Goal: Check status: Check status

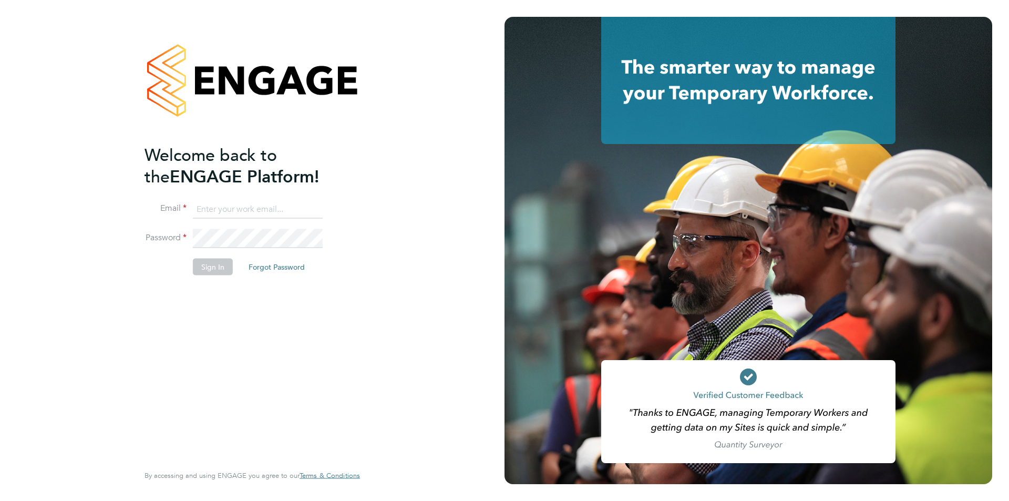
type input "roisin@falcongreen.co.uk"
click at [219, 266] on button "Sign In" at bounding box center [213, 266] width 40 height 17
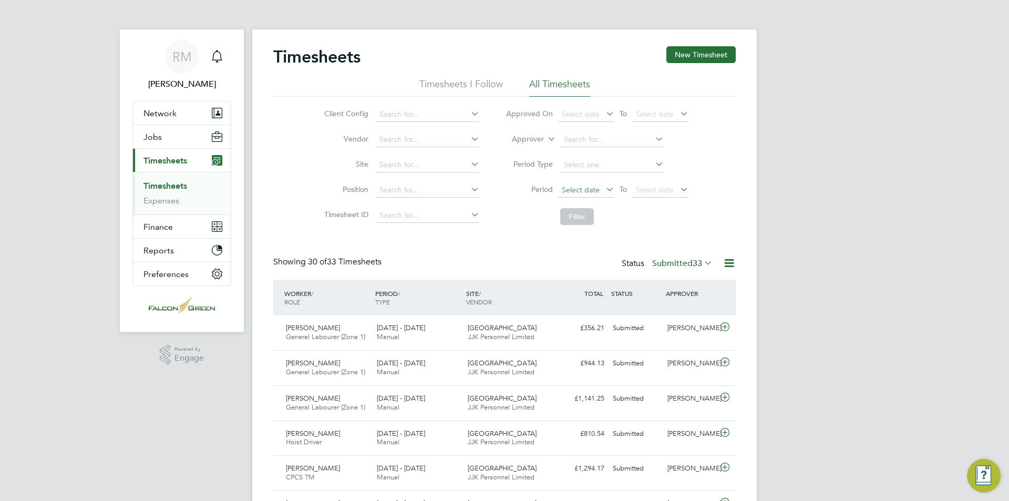
click at [579, 186] on span "Select date" at bounding box center [581, 189] width 38 height 9
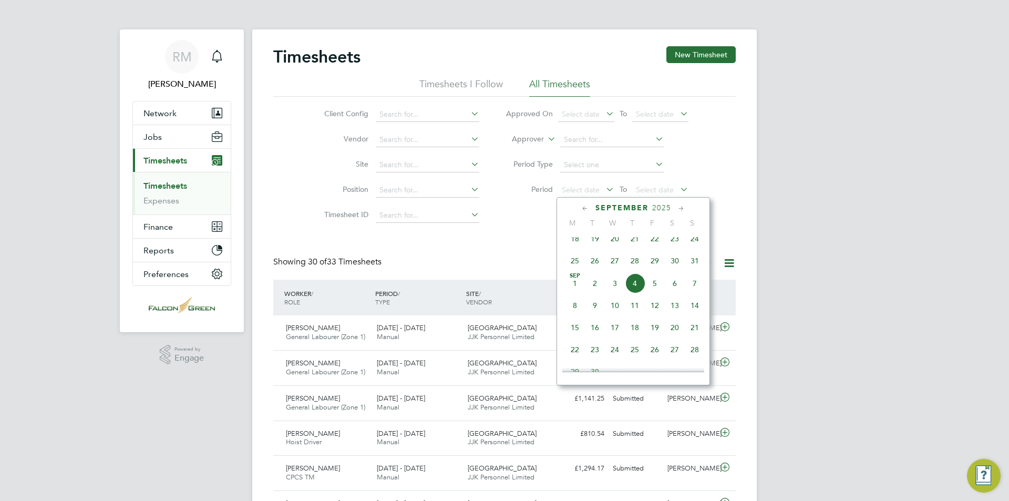
click at [577, 269] on span "25" at bounding box center [575, 261] width 20 height 20
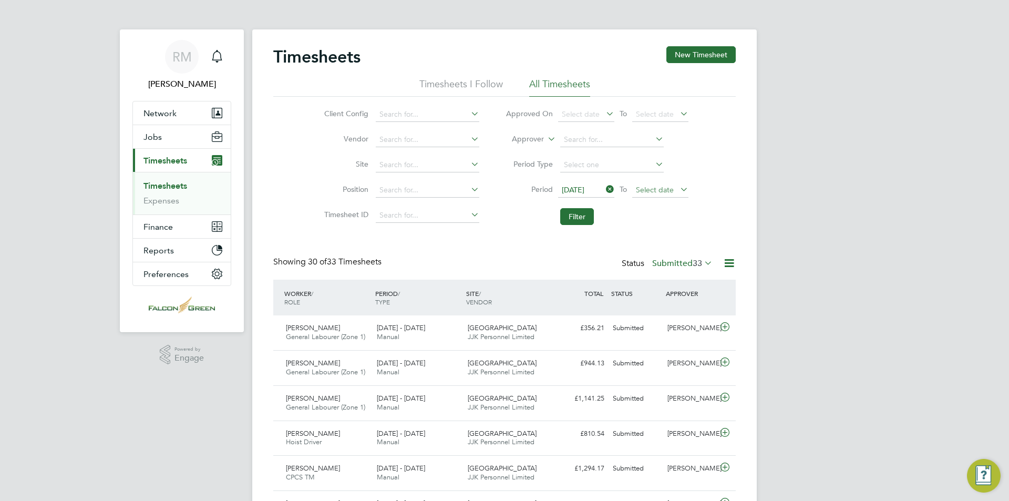
click at [652, 190] on span "Select date" at bounding box center [655, 189] width 38 height 9
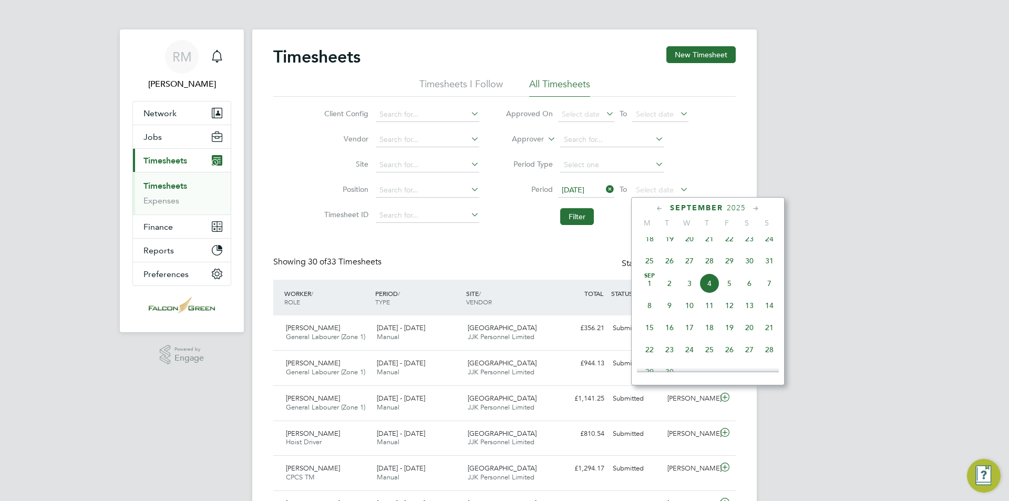
click at [771, 266] on span "31" at bounding box center [770, 261] width 20 height 20
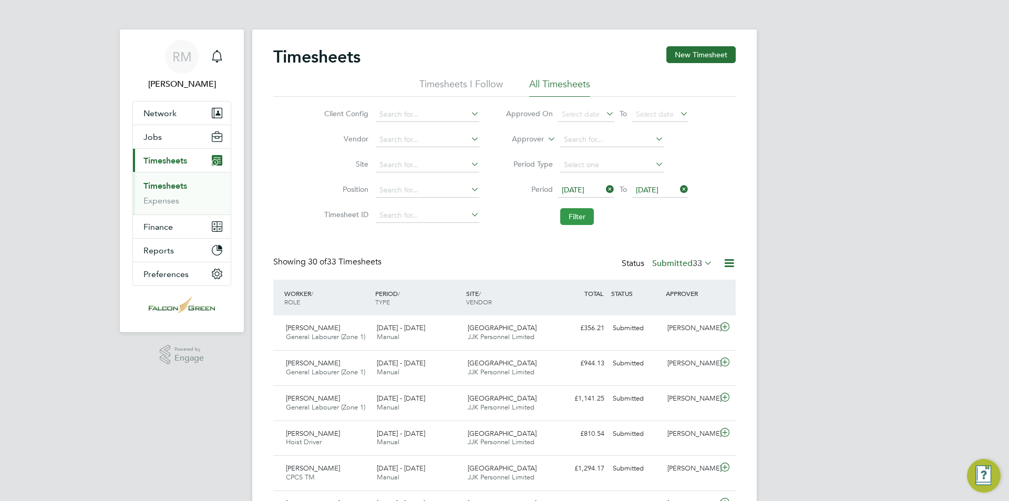
click at [563, 213] on button "Filter" at bounding box center [577, 216] width 34 height 17
click at [702, 264] on icon at bounding box center [702, 263] width 0 height 15
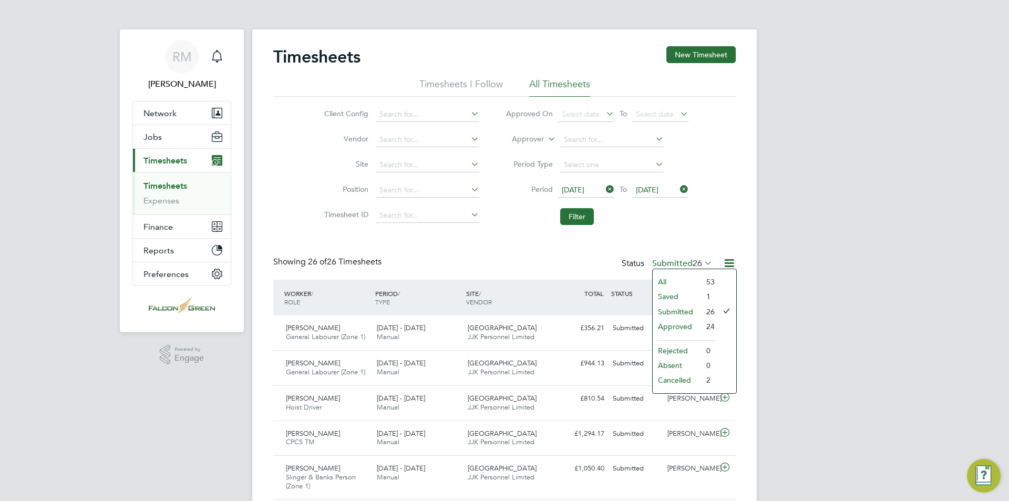
click at [698, 323] on li "Approved" at bounding box center [677, 326] width 48 height 15
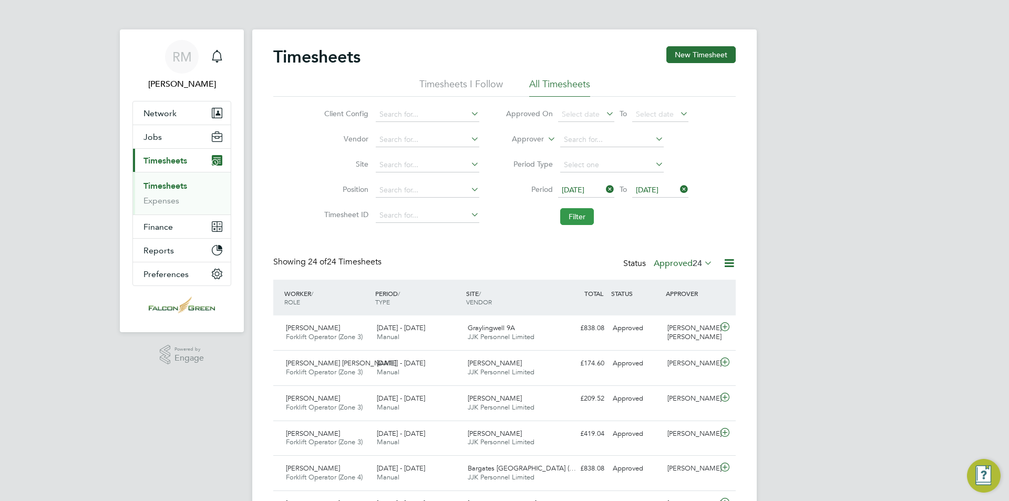
click at [574, 216] on button "Filter" at bounding box center [577, 216] width 34 height 17
click at [560, 208] on button "Filter" at bounding box center [577, 216] width 34 height 17
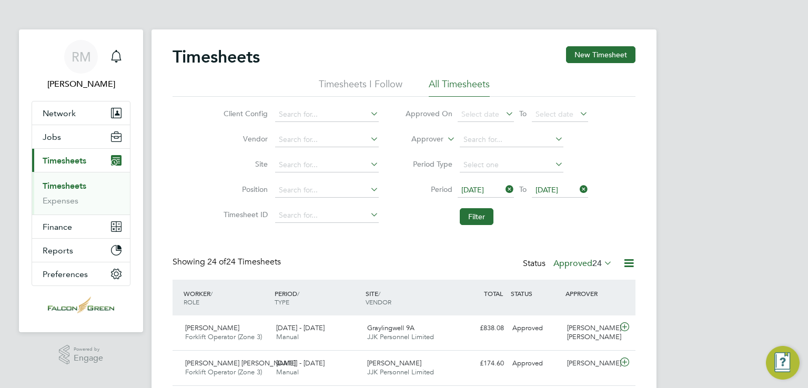
scroll to position [26, 91]
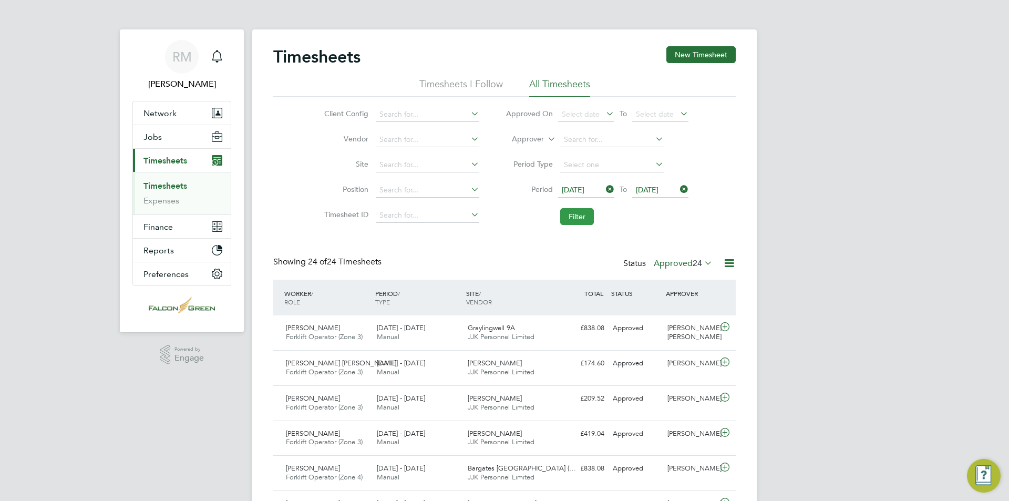
click at [571, 212] on button "Filter" at bounding box center [577, 216] width 34 height 17
click at [571, 216] on button "Filter" at bounding box center [577, 216] width 34 height 17
click at [580, 223] on button "Filter" at bounding box center [577, 216] width 34 height 17
click at [576, 213] on button "Filter" at bounding box center [577, 216] width 34 height 17
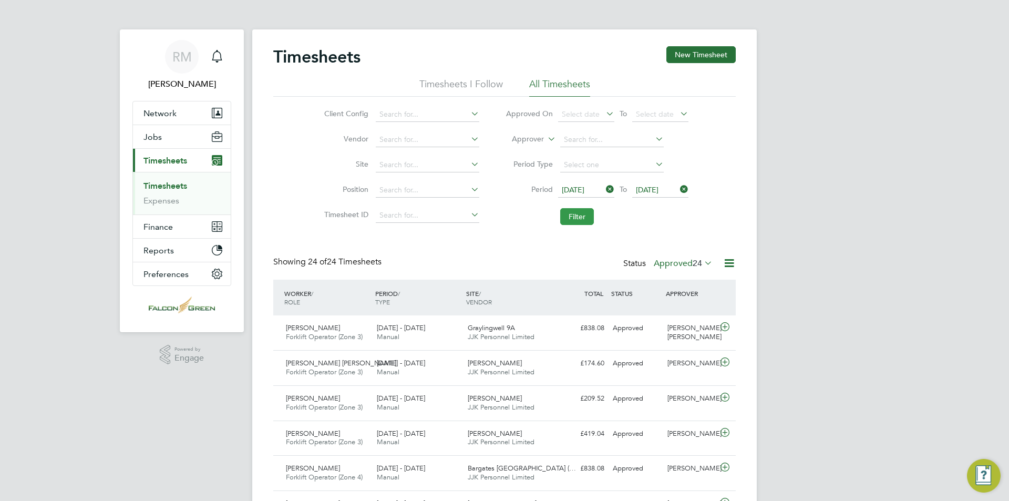
click at [580, 214] on button "Filter" at bounding box center [577, 216] width 34 height 17
click at [565, 208] on button "Filter" at bounding box center [577, 216] width 34 height 17
